Goal: Task Accomplishment & Management: Manage account settings

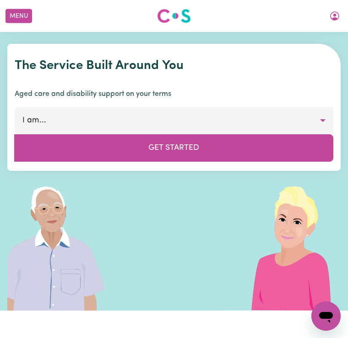
click at [23, 17] on button "Menu" at bounding box center [18, 16] width 27 height 14
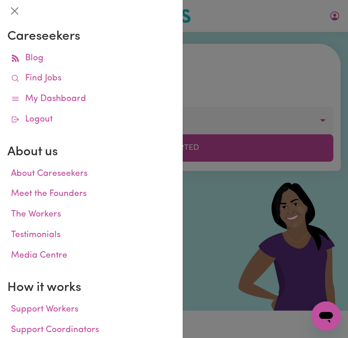
click at [64, 78] on link "Find Jobs" at bounding box center [91, 79] width 168 height 21
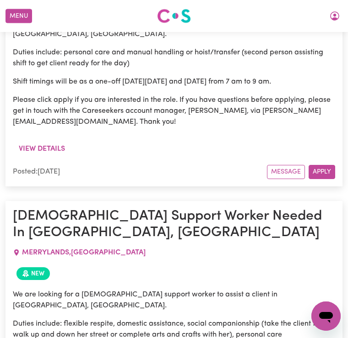
scroll to position [796, 0]
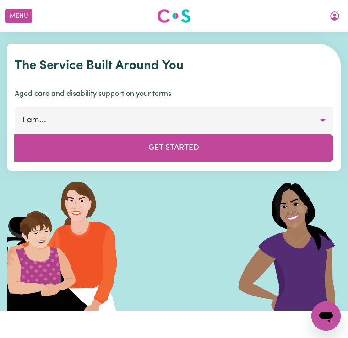
click at [334, 18] on icon "My Account" at bounding box center [334, 15] width 9 height 9
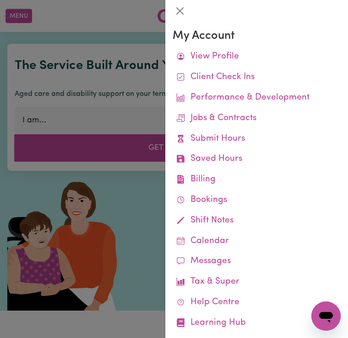
click at [252, 115] on link "Jobs & Contracts" at bounding box center [256, 118] width 168 height 21
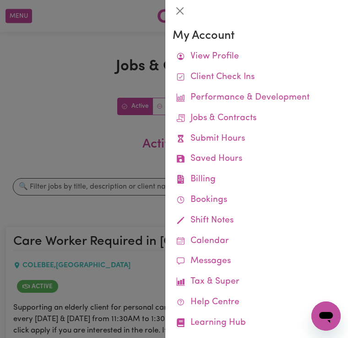
click at [94, 134] on div at bounding box center [174, 169] width 348 height 338
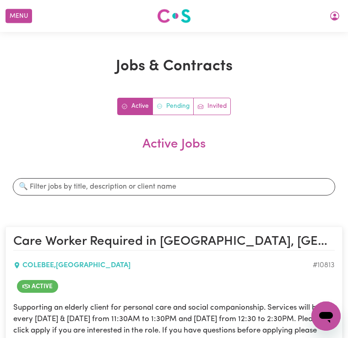
click at [176, 107] on link "Pending" at bounding box center [173, 106] width 41 height 16
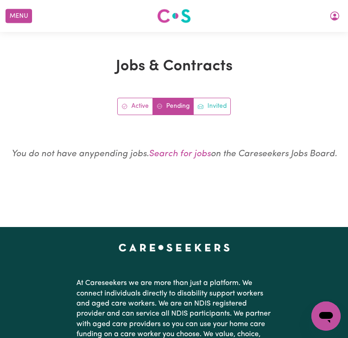
click at [217, 106] on link "Invited" at bounding box center [211, 106] width 37 height 16
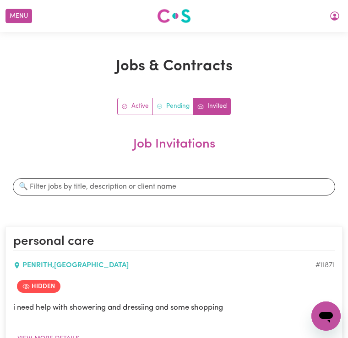
click at [175, 110] on link "Pending" at bounding box center [173, 106] width 41 height 16
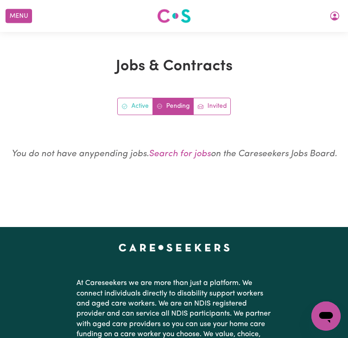
click at [136, 113] on link "Active" at bounding box center [135, 106] width 35 height 16
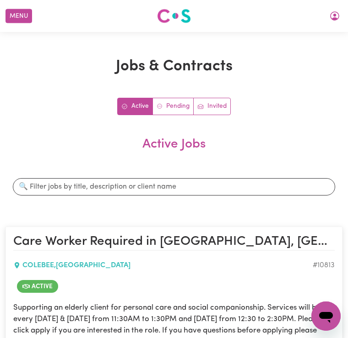
click at [335, 22] on button "My Account" at bounding box center [334, 16] width 19 height 16
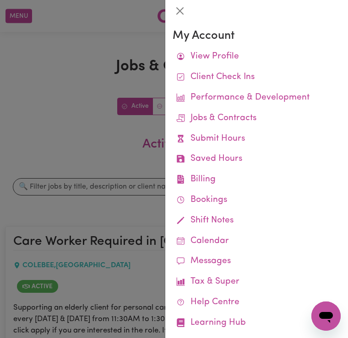
click at [239, 120] on link "Jobs & Contracts" at bounding box center [256, 118] width 168 height 21
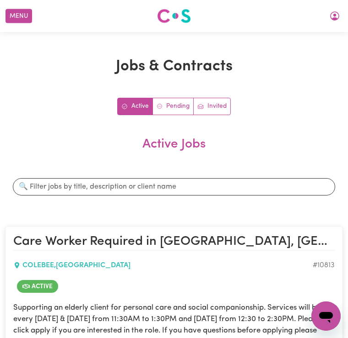
click at [280, 145] on h2 "Active Jobs" at bounding box center [173, 152] width 337 height 30
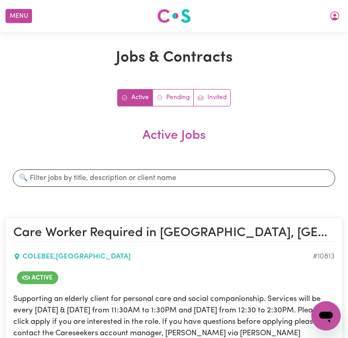
click at [27, 20] on button "Menu" at bounding box center [18, 16] width 27 height 14
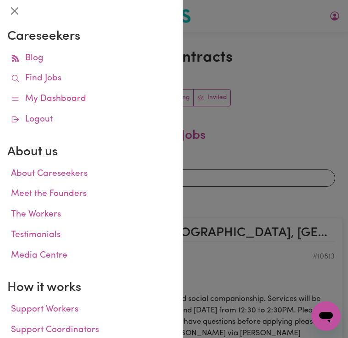
click at [279, 72] on div at bounding box center [174, 169] width 348 height 338
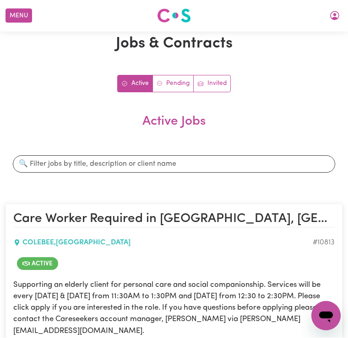
scroll to position [22, 0]
